Goal: Navigation & Orientation: Find specific page/section

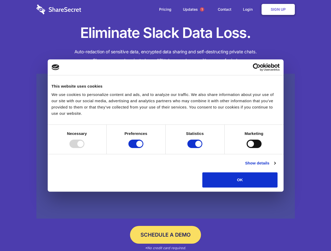
click at [84, 148] on div at bounding box center [76, 144] width 15 height 8
click at [143, 148] on input "Preferences" at bounding box center [135, 144] width 15 height 8
checkbox input "false"
click at [195, 148] on input "Statistics" at bounding box center [194, 144] width 15 height 8
checkbox input "false"
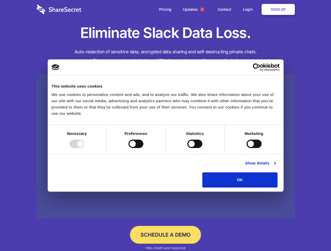
click at [246, 148] on input "Marketing" at bounding box center [253, 144] width 15 height 8
checkbox input "true"
click at [275, 167] on link "Show details" at bounding box center [260, 163] width 30 height 6
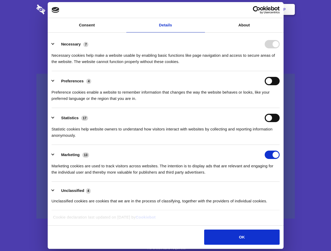
click at [279, 71] on li "Necessary 7 Necessary cookies help make a website usable by enabling basic func…" at bounding box center [166, 52] width 228 height 37
click at [202, 9] on span "1" at bounding box center [202, 9] width 4 height 4
